Goal: Browse casually

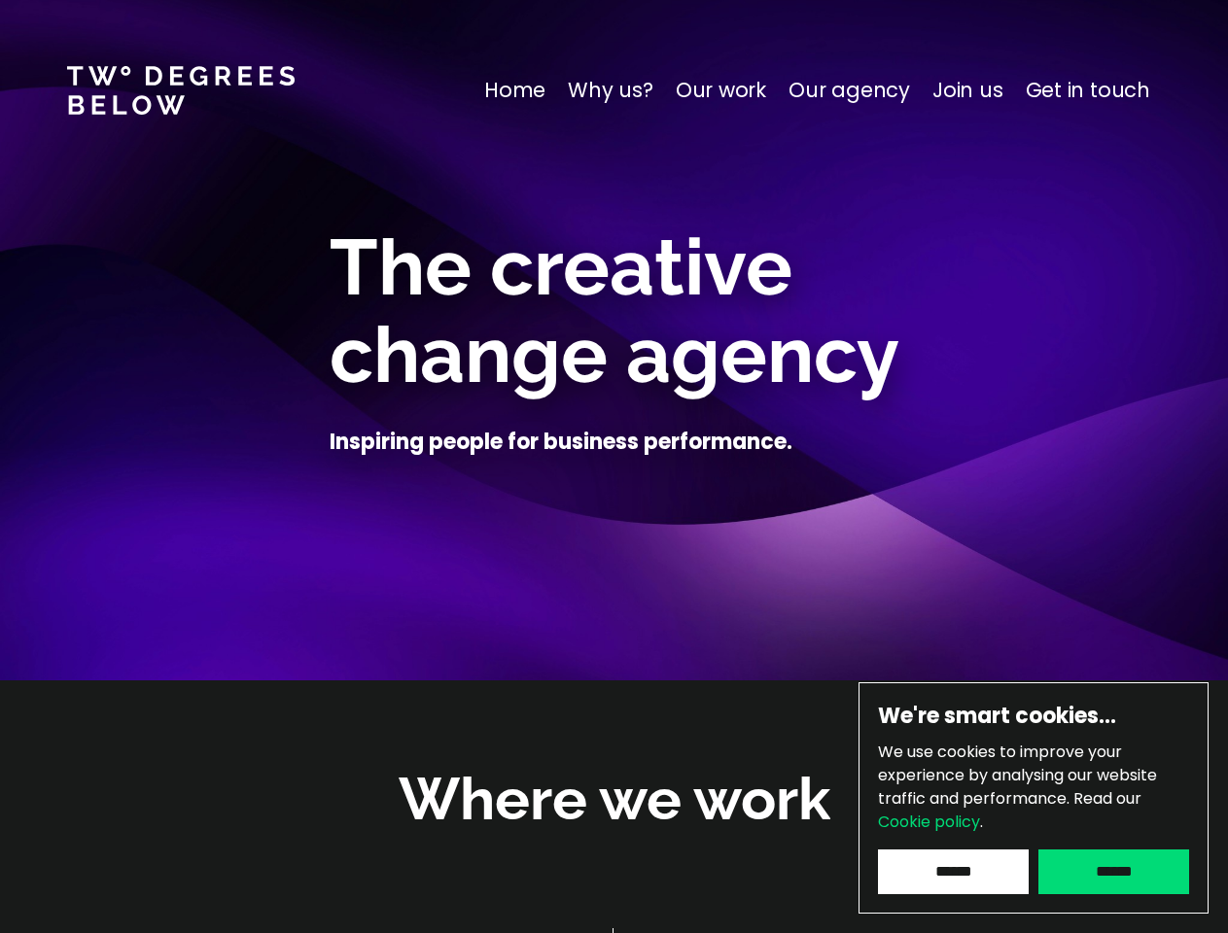
click at [613, 467] on div at bounding box center [614, 491] width 847 height 49
